Goal: Transaction & Acquisition: Purchase product/service

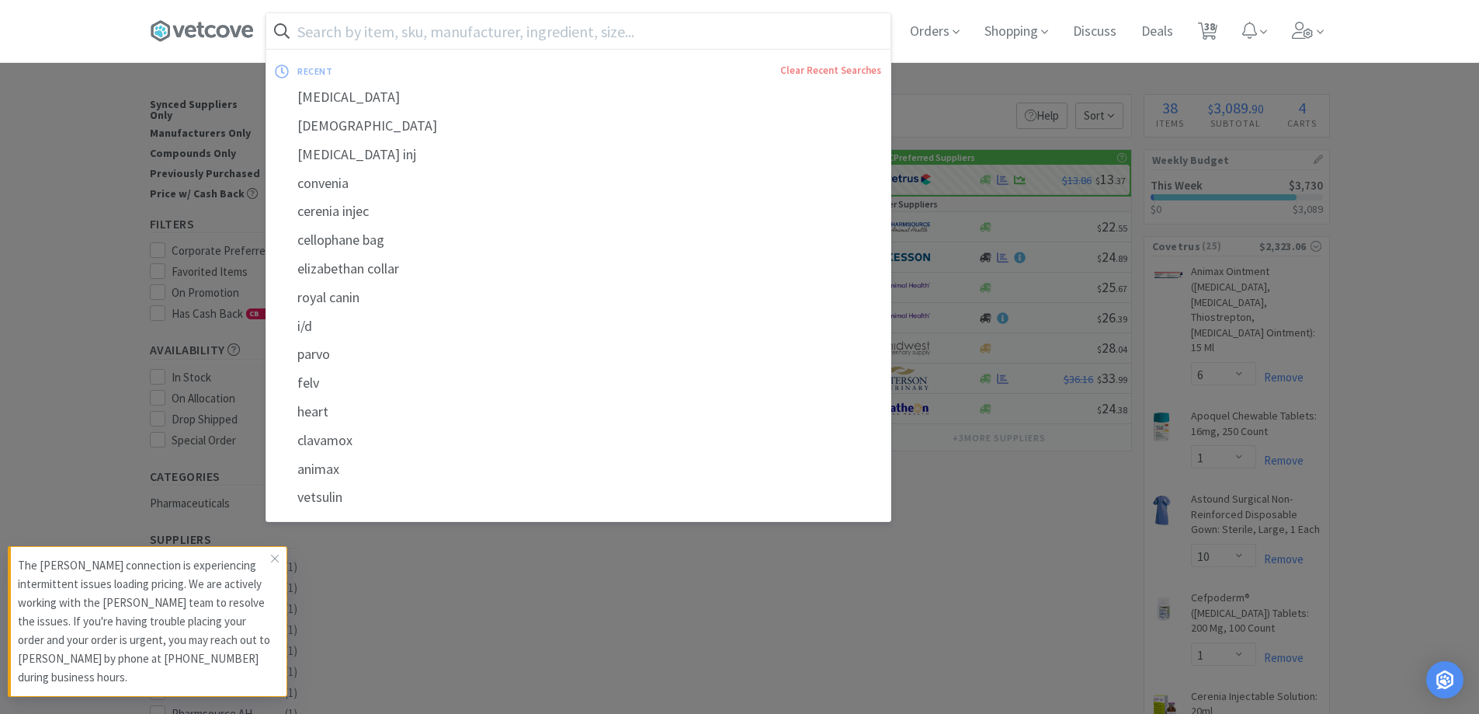
select select "6"
select select "1"
select select "10"
select select "1"
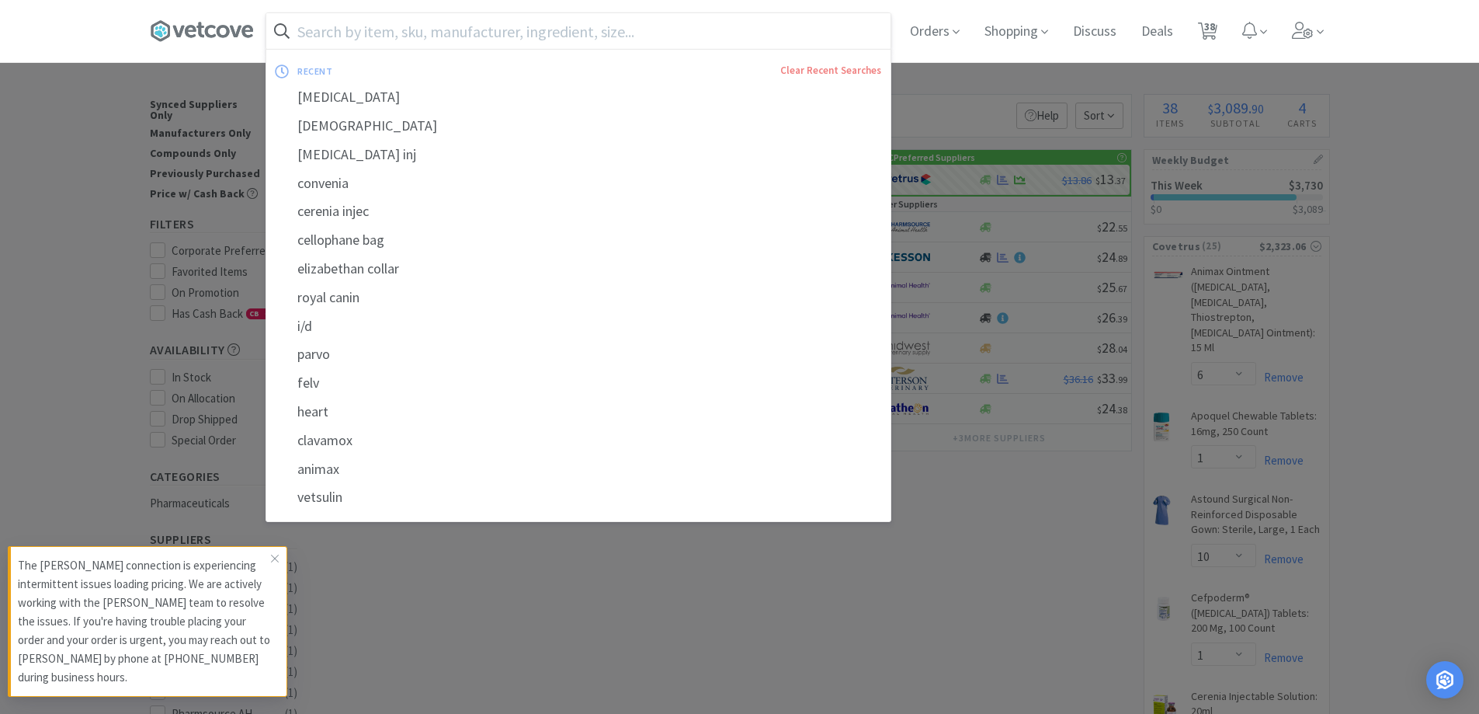
select select "1"
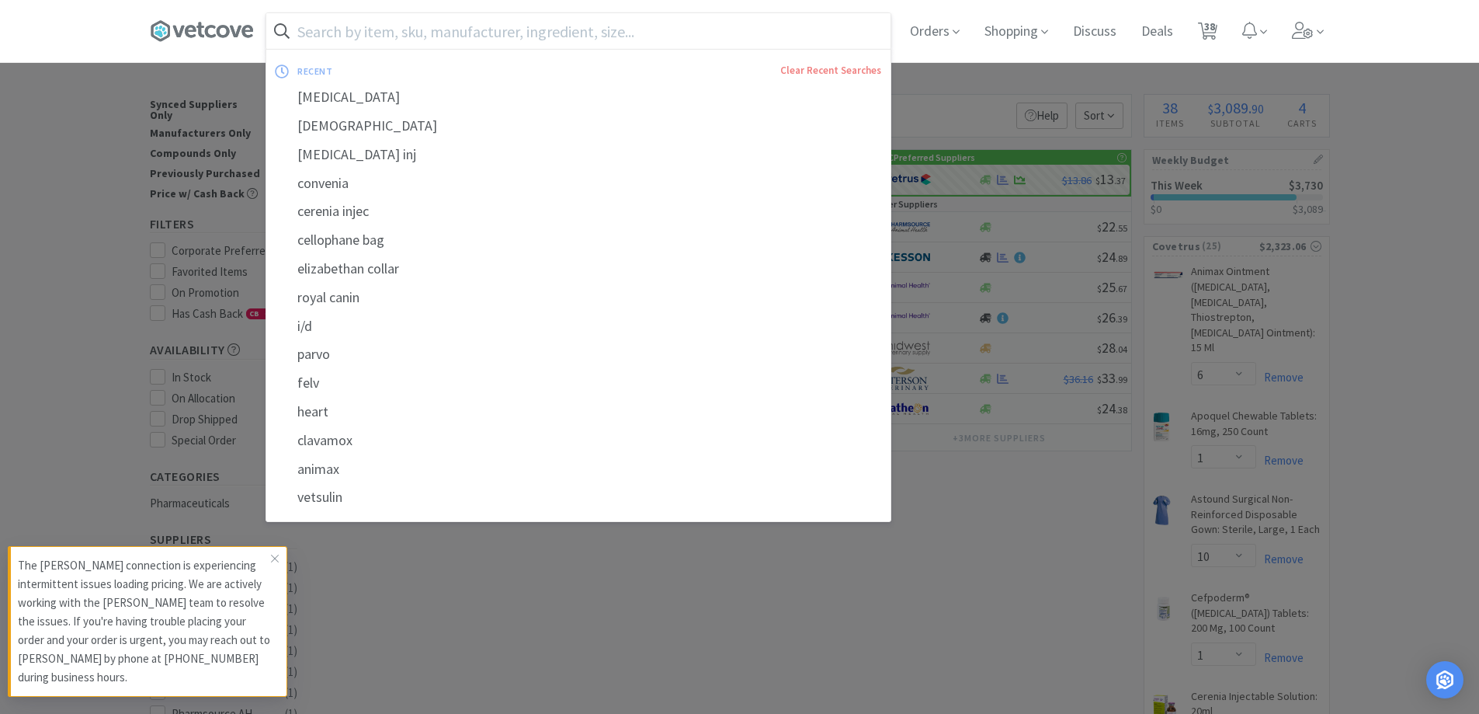
select select "2"
select select "50"
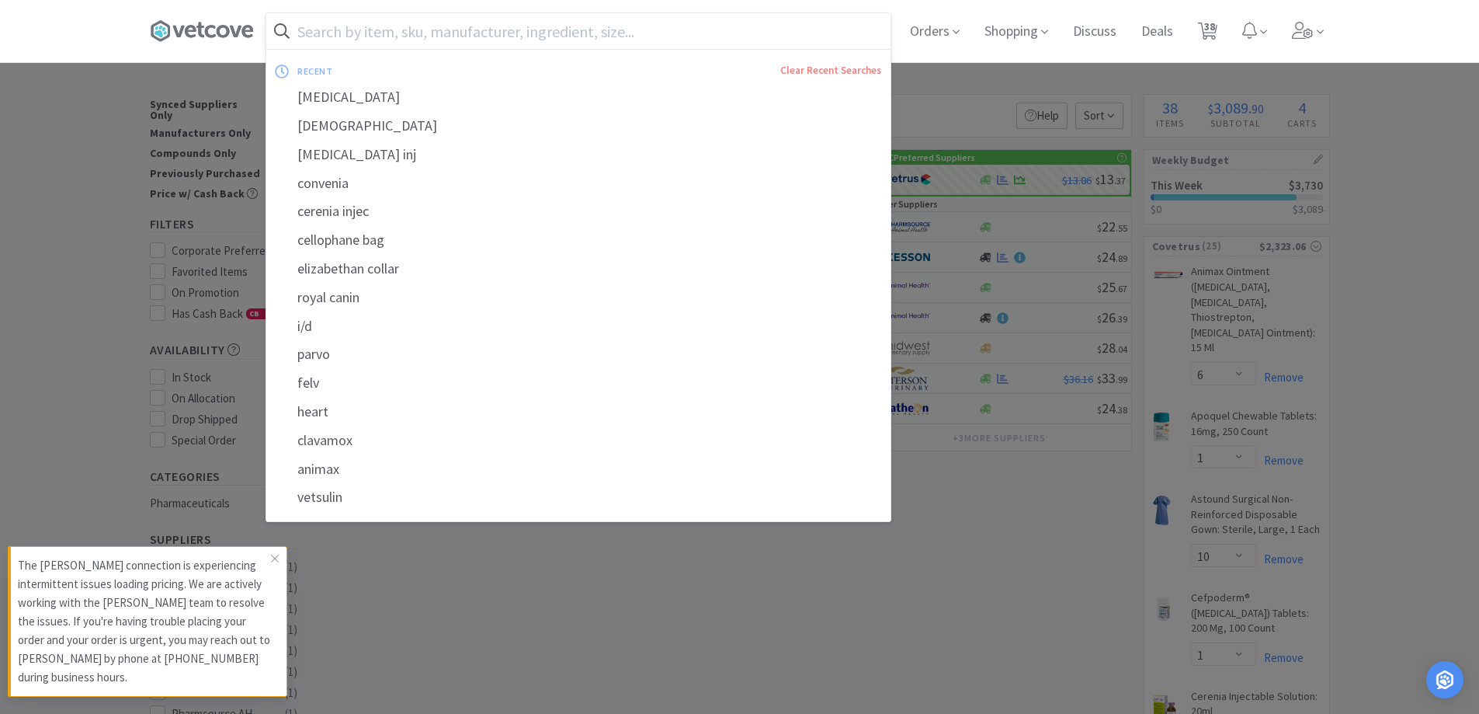
select select "50"
select select "1"
select select "50"
select select "4"
select select "1"
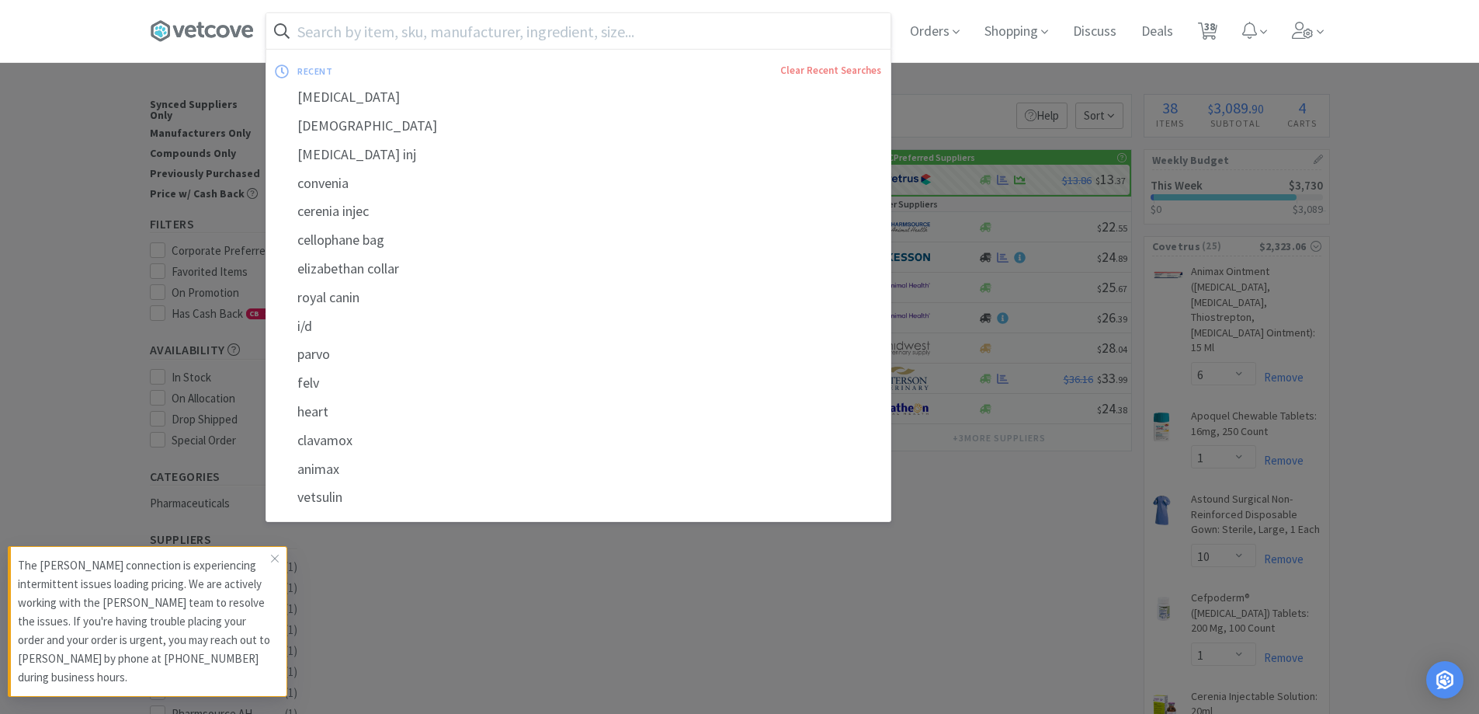
select select "3"
select select "1"
select select "2"
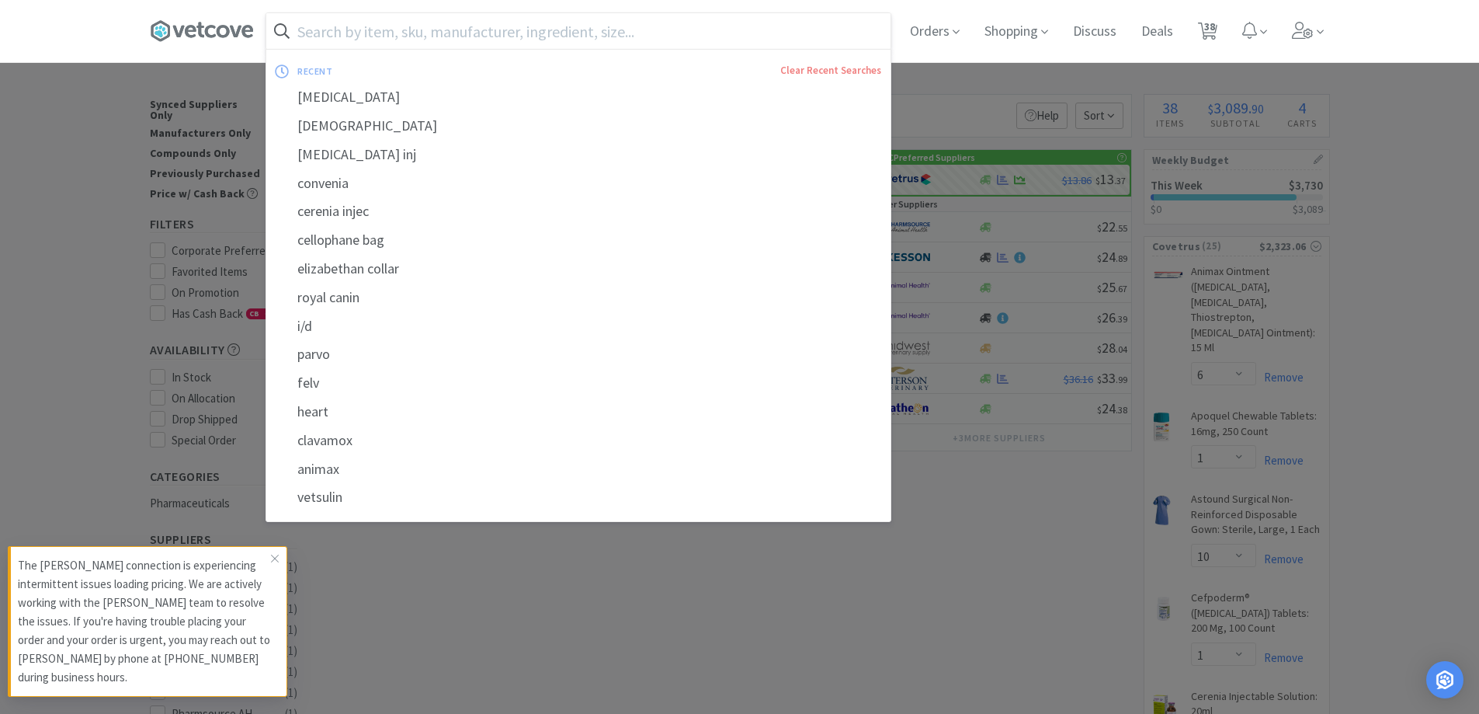
select select "10"
select select "2"
select select "3"
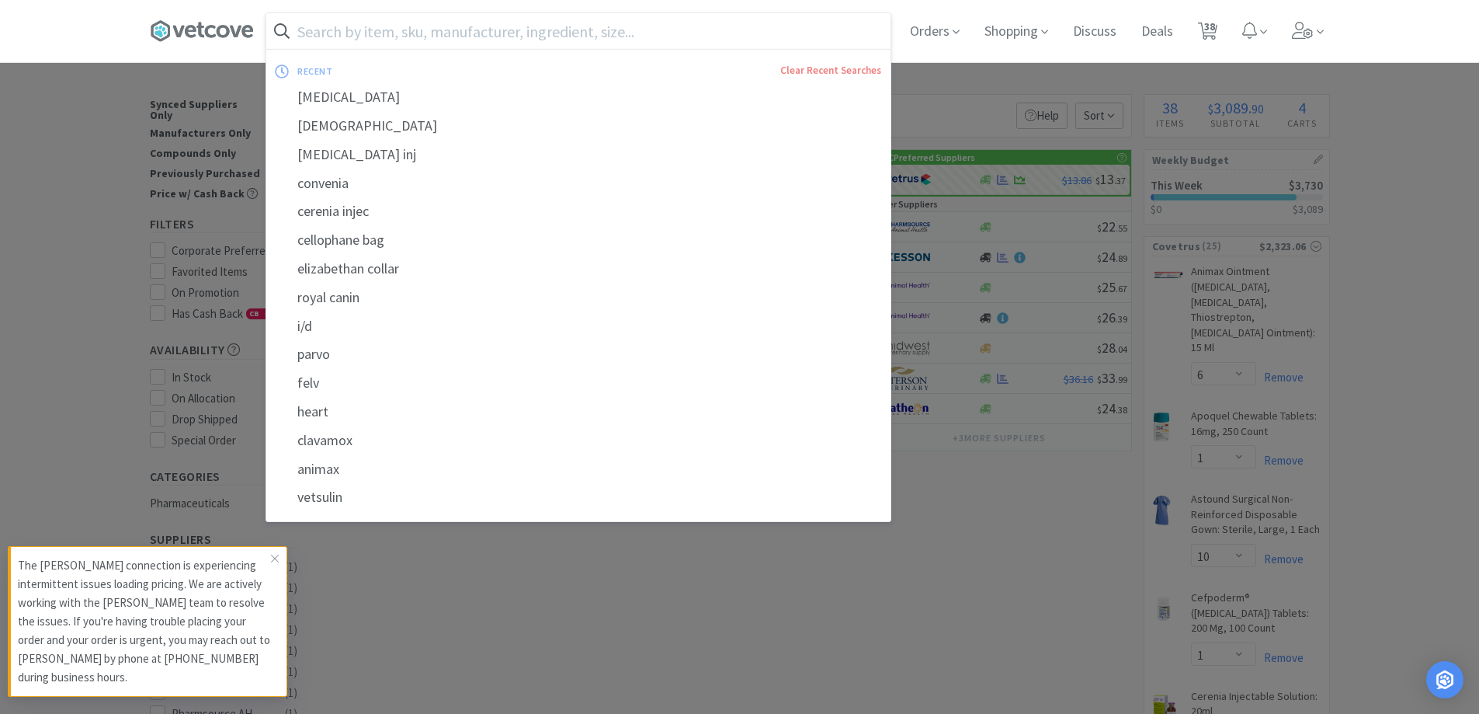
select select "3"
select select "1"
select select "10"
select select "1"
select select "12"
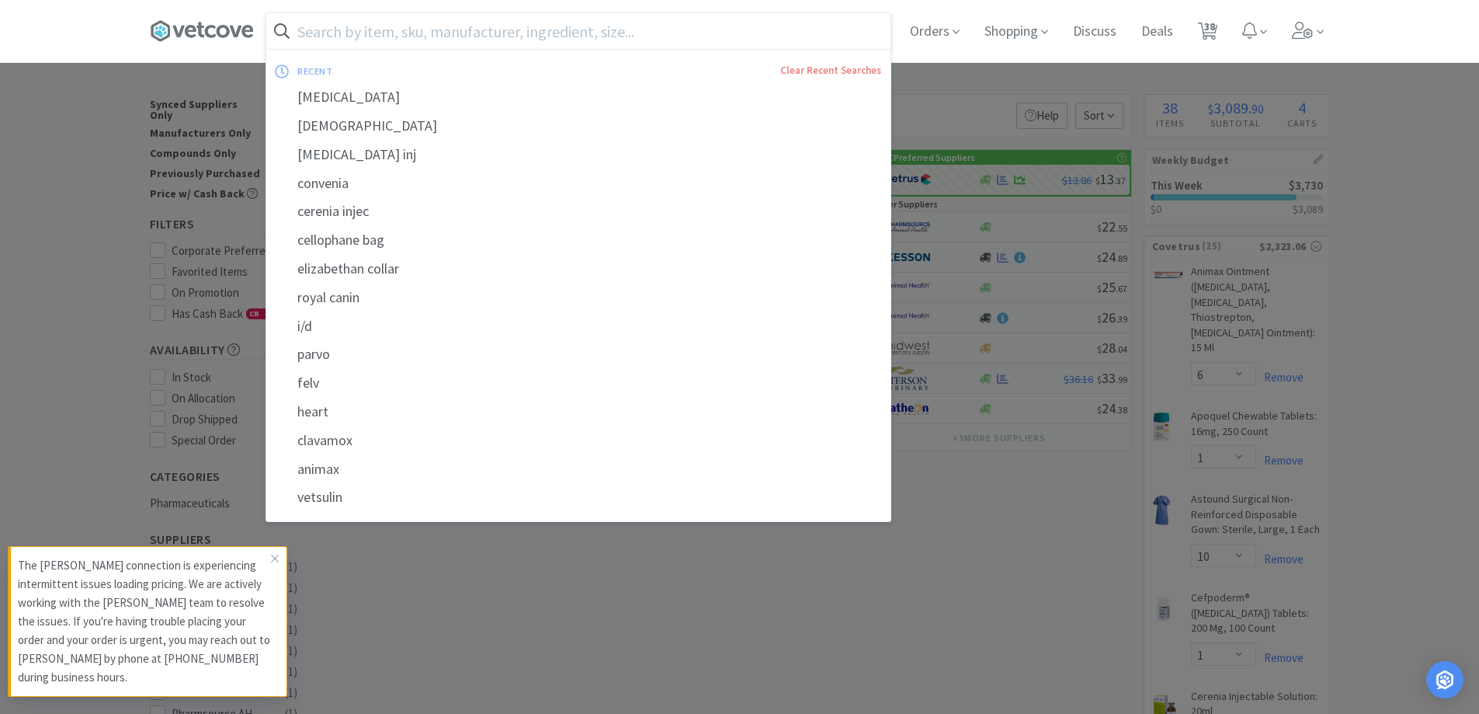
select select "1"
click at [426, 43] on input "text" at bounding box center [578, 31] width 624 height 36
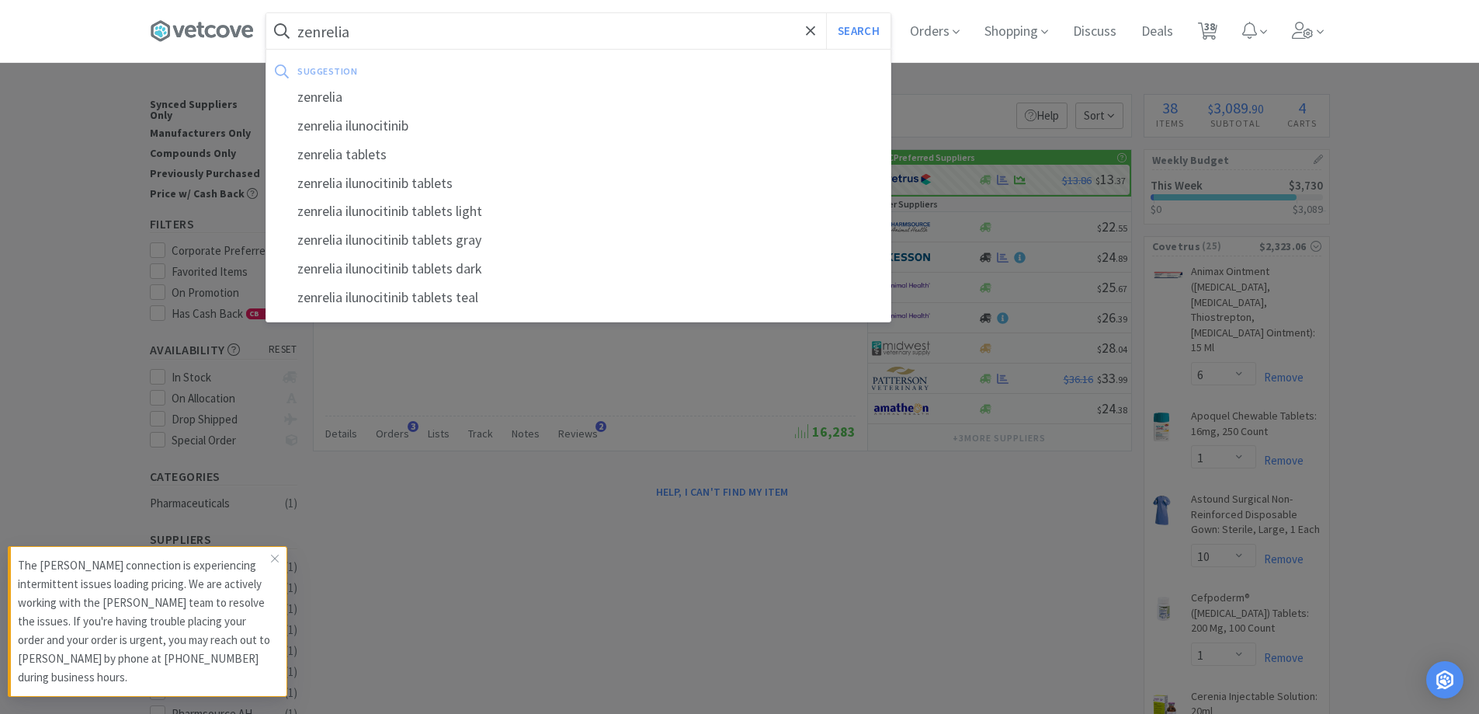
type input "zenrelia"
click at [826, 13] on button "Search" at bounding box center [858, 31] width 64 height 36
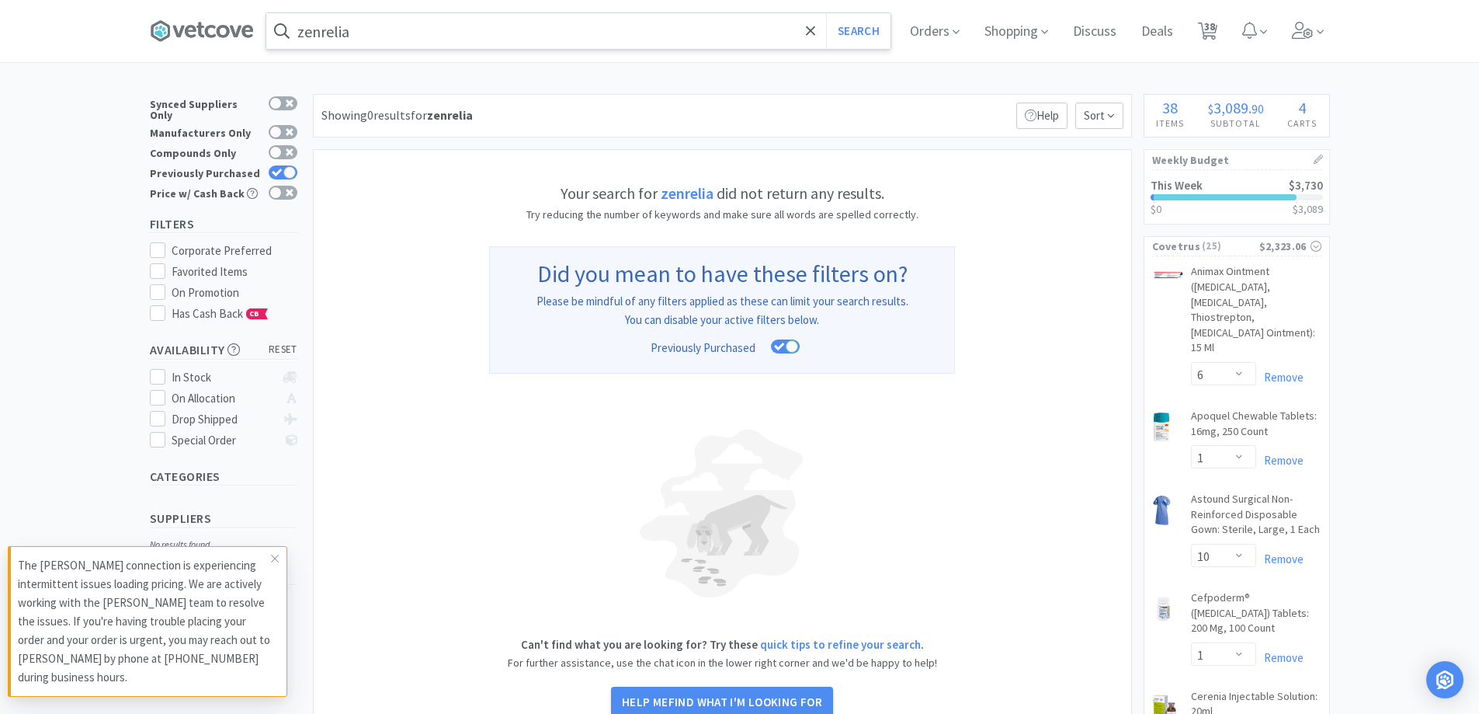
drag, startPoint x: 285, startPoint y: 165, endPoint x: 374, endPoint y: 36, distance: 156.4
click at [299, 163] on div "Synced Suppliers Only Manufacturers Only Compounds Only Previously Purchased Pr…" at bounding box center [227, 150] width 155 height 113
click at [296, 163] on div "Previously Purchased" at bounding box center [224, 173] width 148 height 20
click at [291, 166] on div at bounding box center [289, 172] width 12 height 12
checkbox input "false"
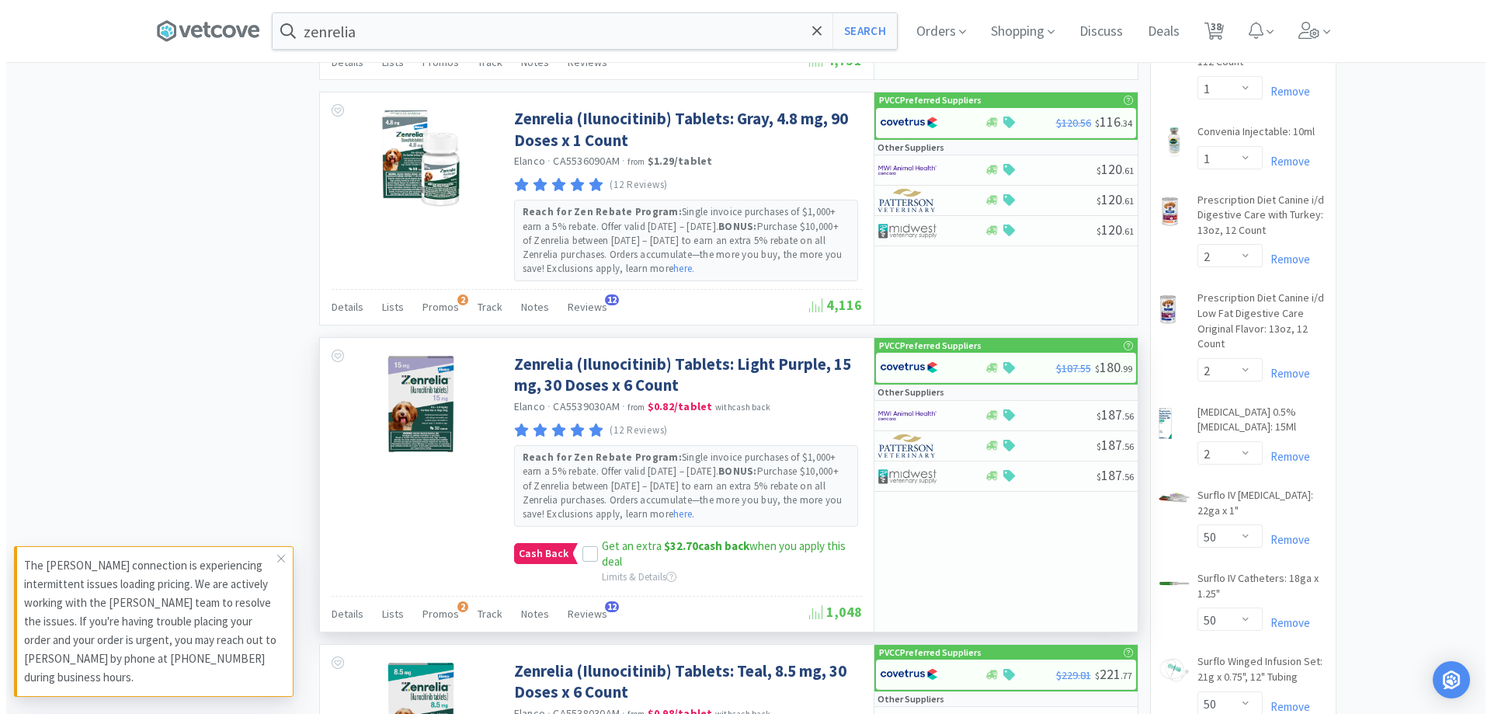
scroll to position [1087, 0]
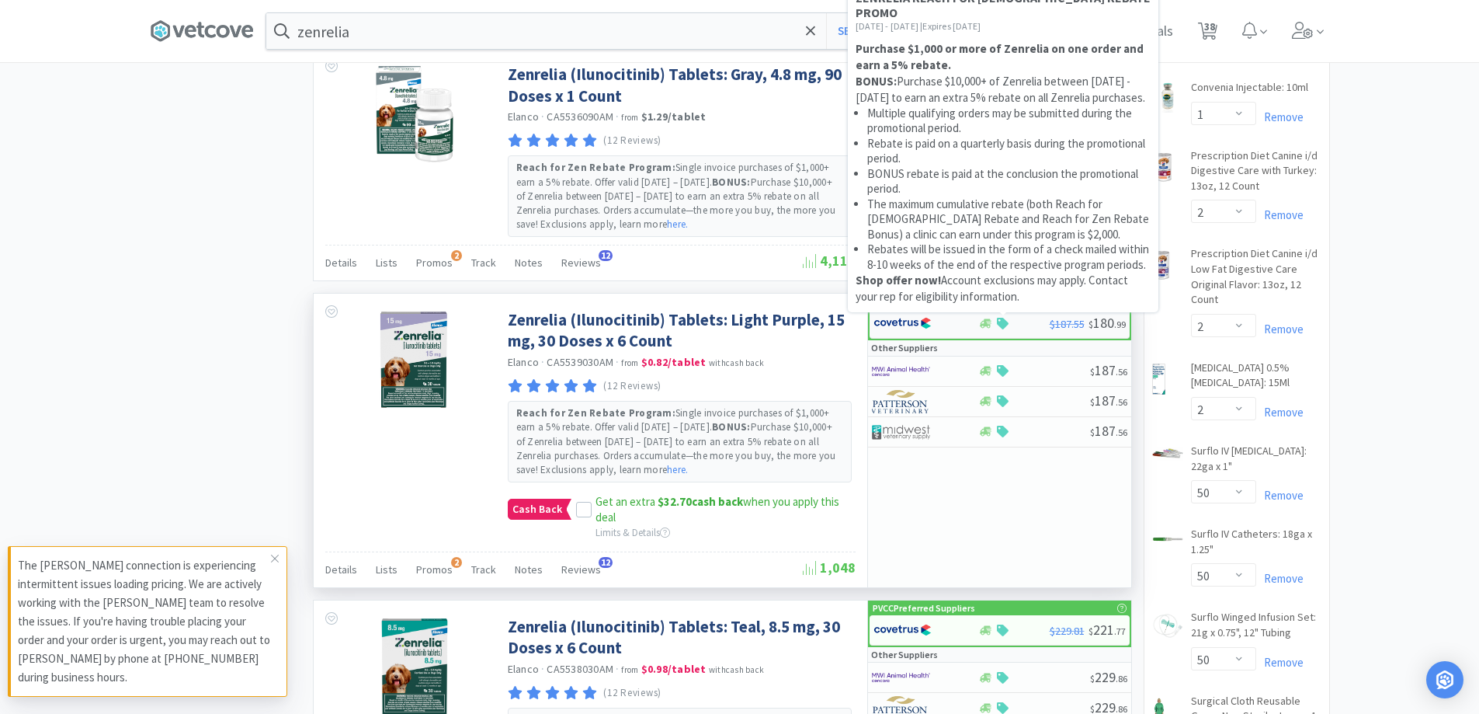
click at [1006, 322] on icon at bounding box center [1003, 324] width 12 height 12
select select "1"
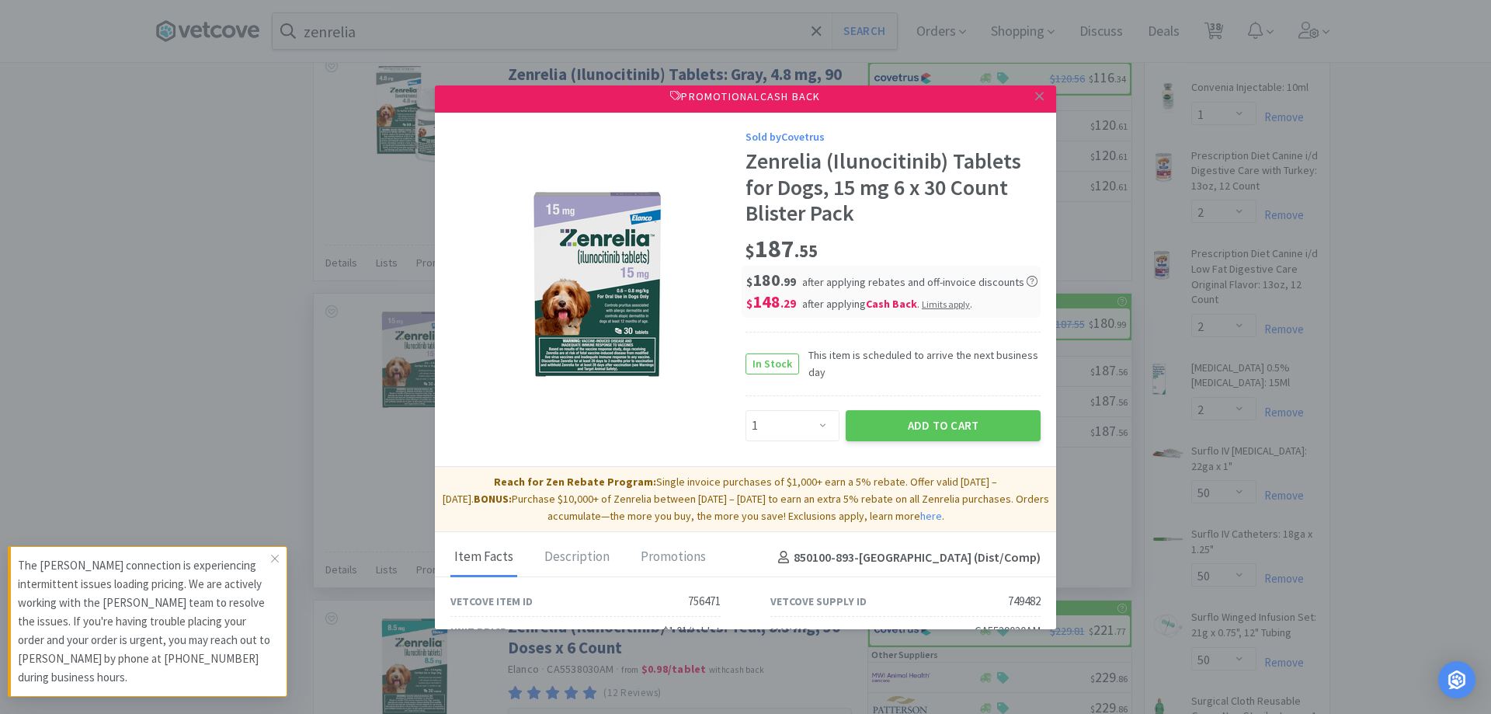
scroll to position [0, 0]
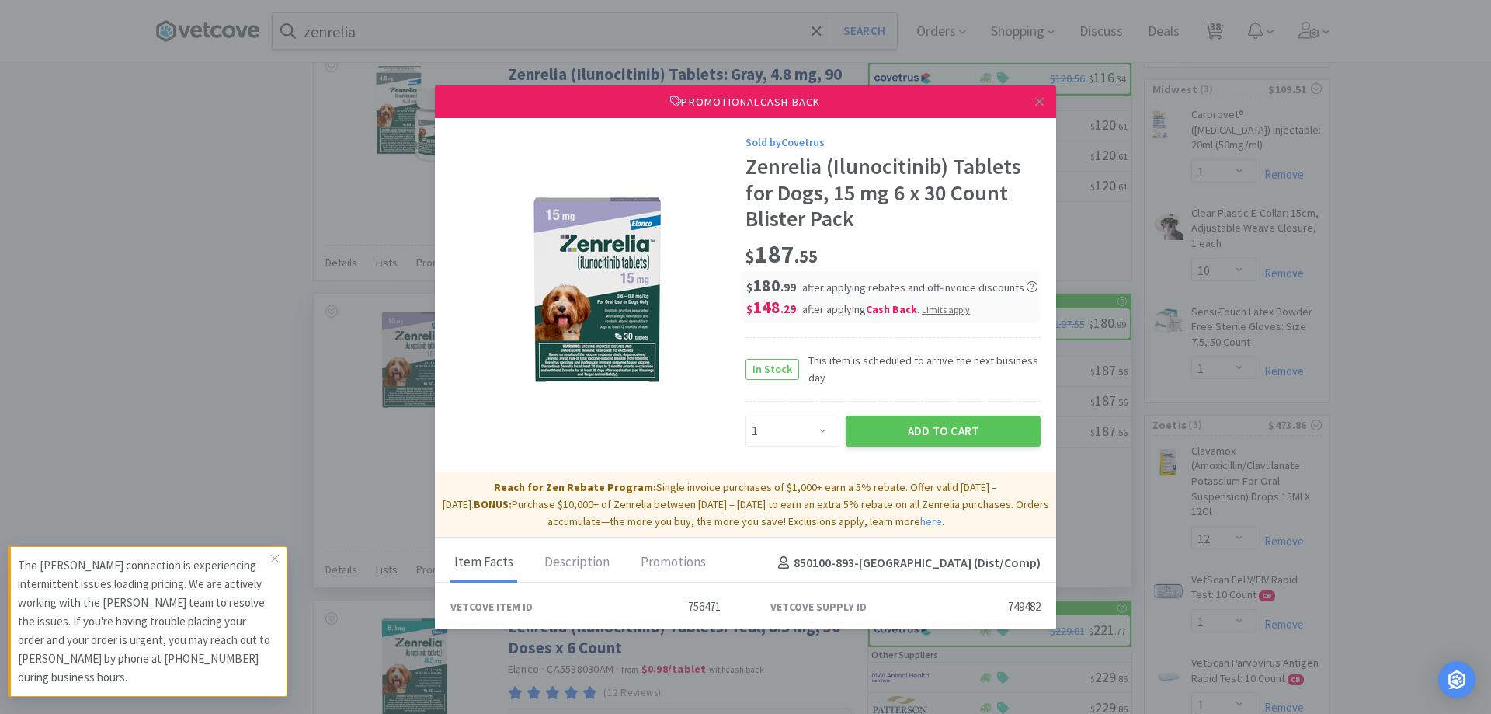
select select "6"
select select "1"
select select "10"
select select "1"
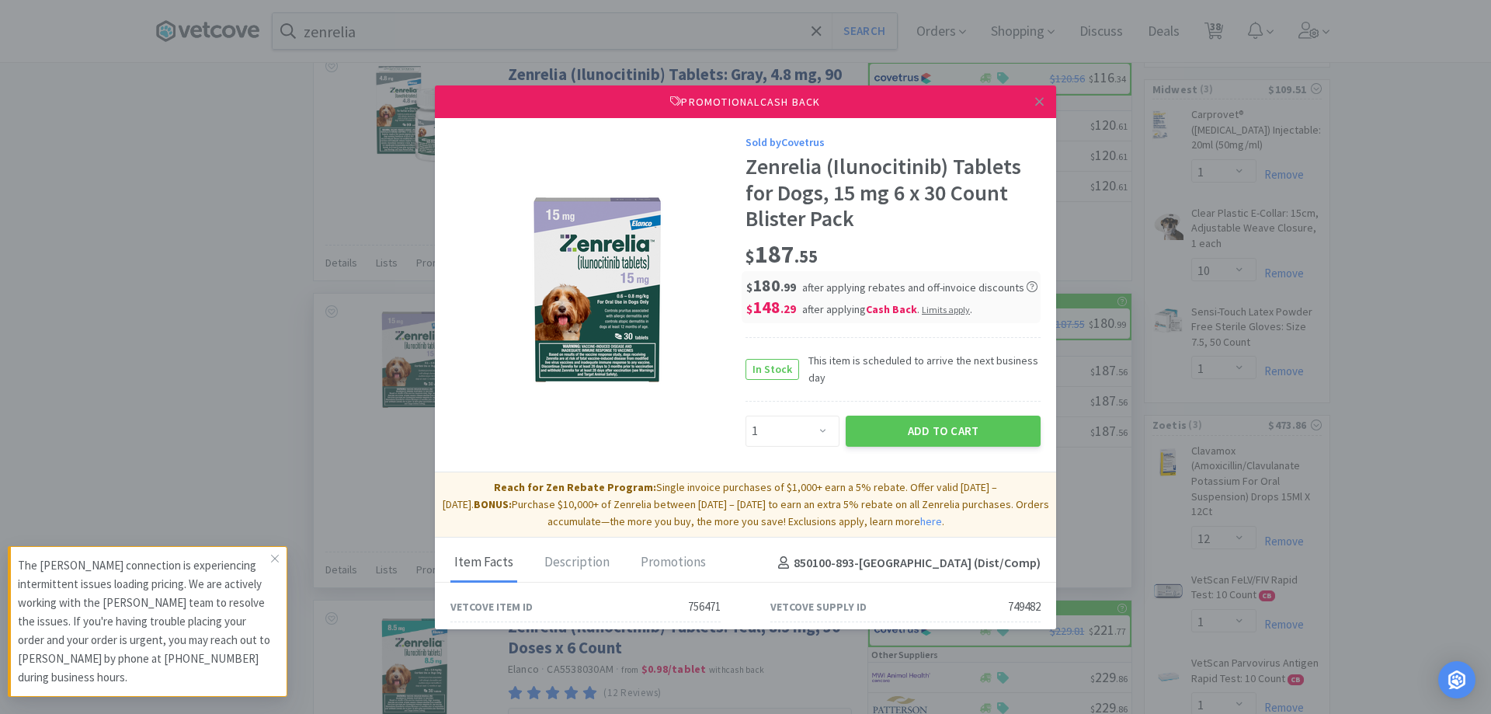
select select "1"
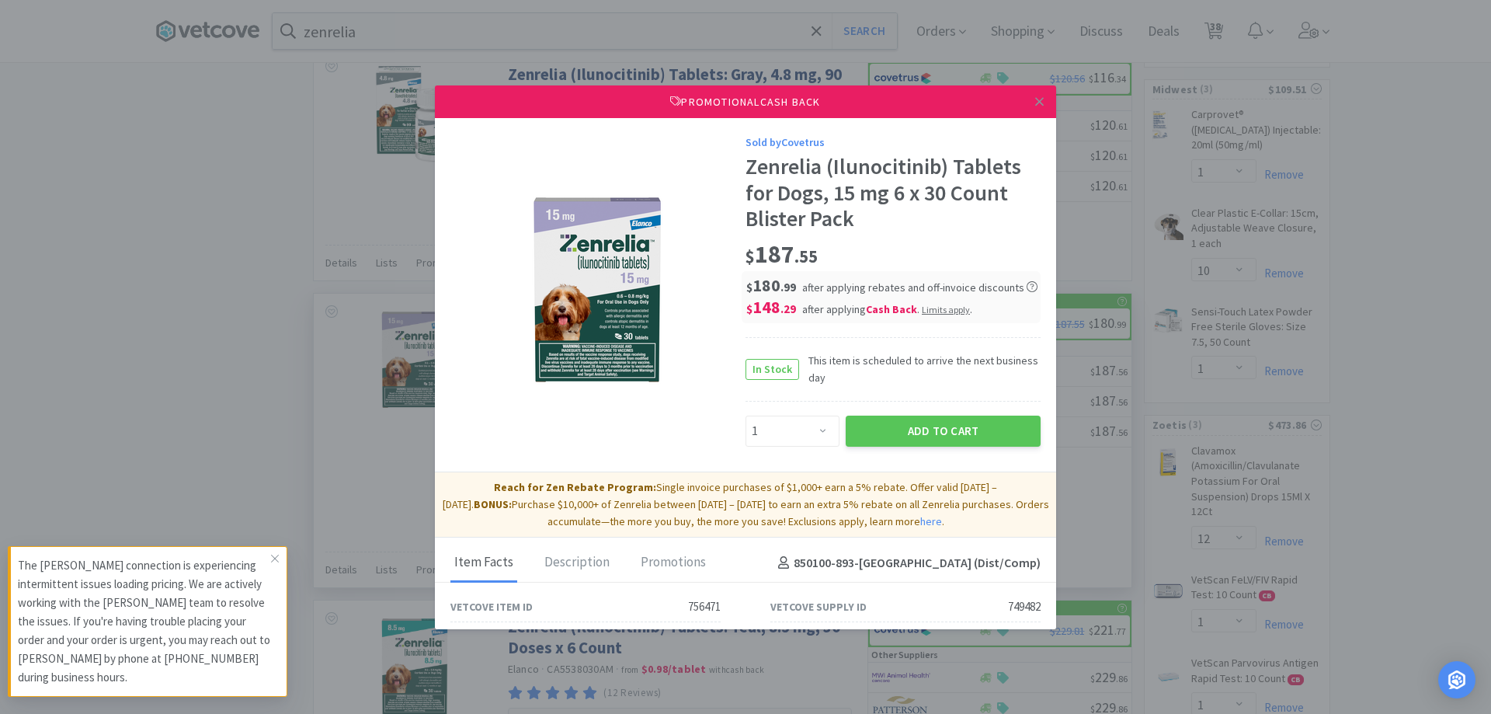
select select "2"
select select "50"
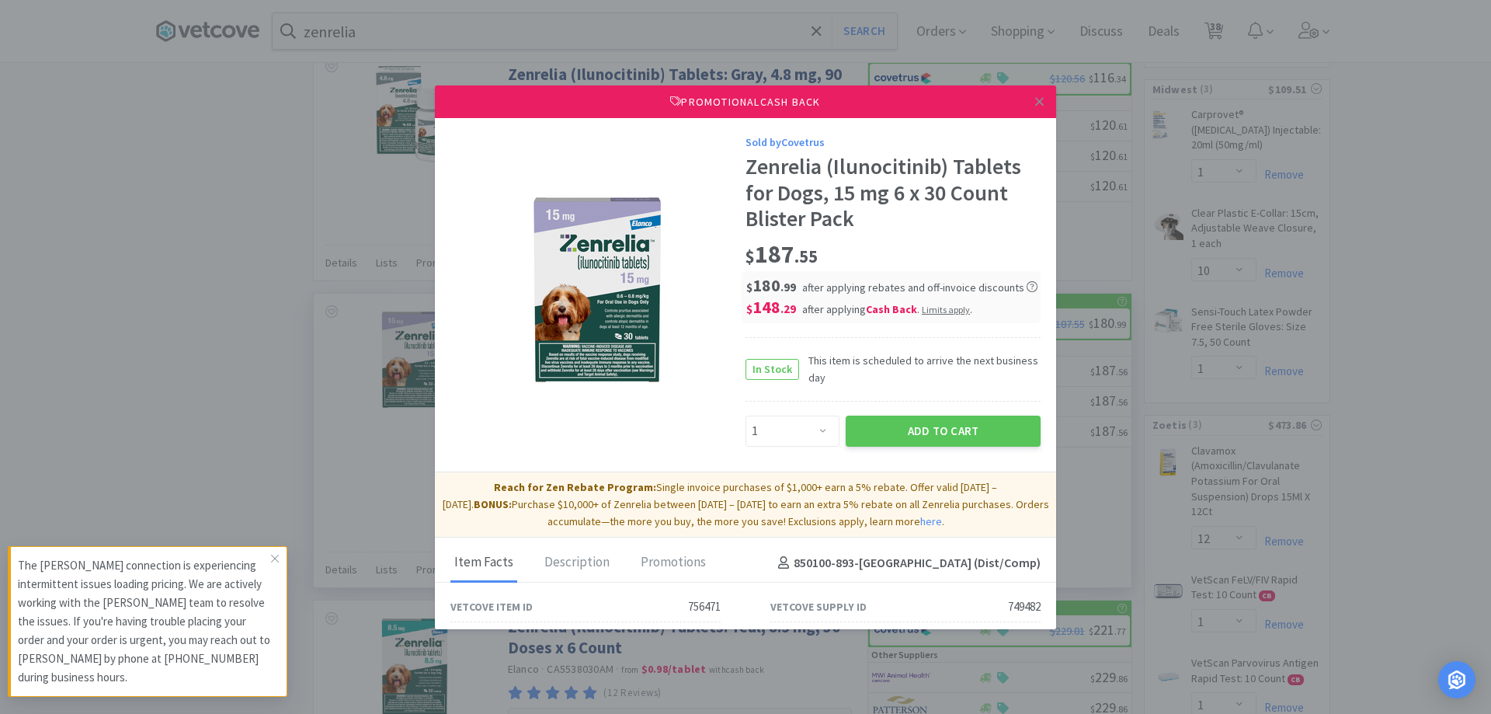
select select "50"
select select "1"
select select "50"
select select "4"
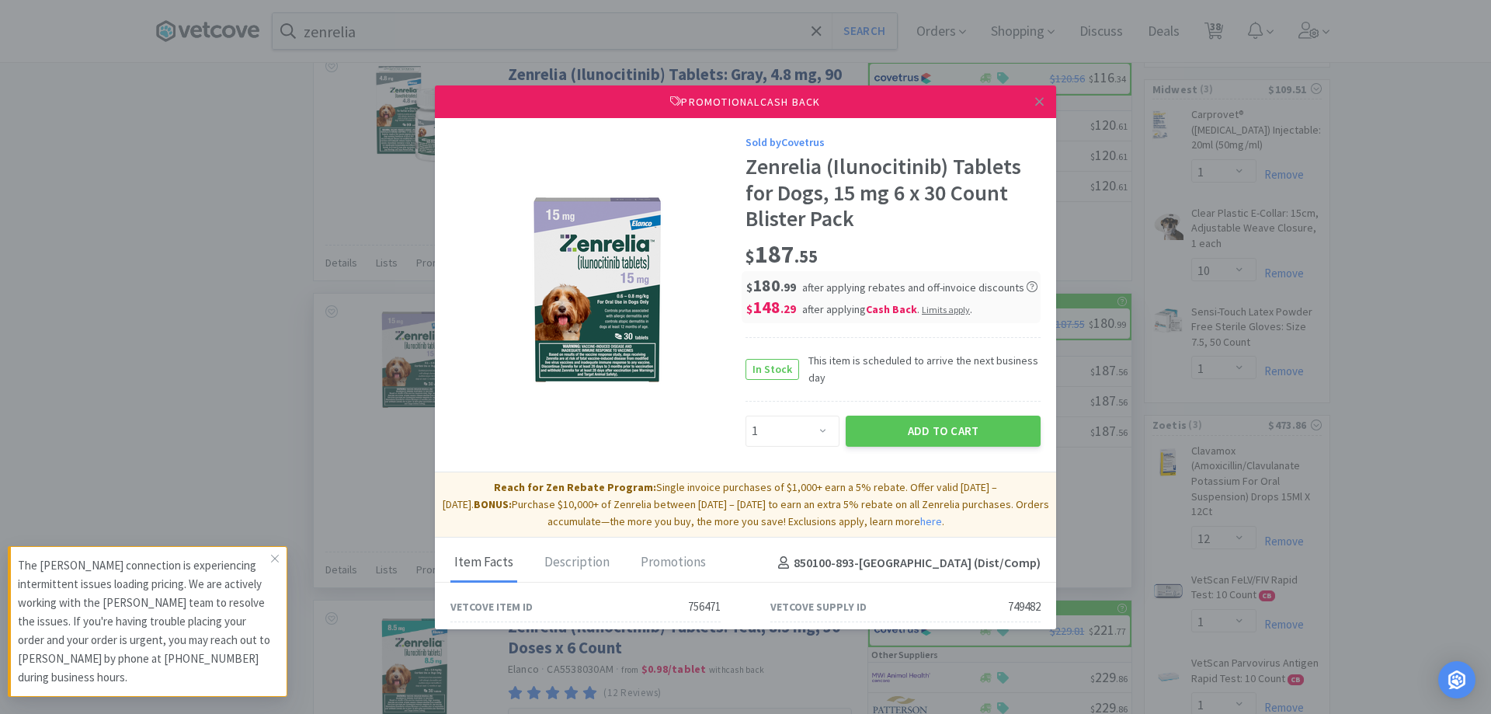
select select "1"
select select "3"
select select "1"
select select "2"
